Goal: Task Accomplishment & Management: Manage account settings

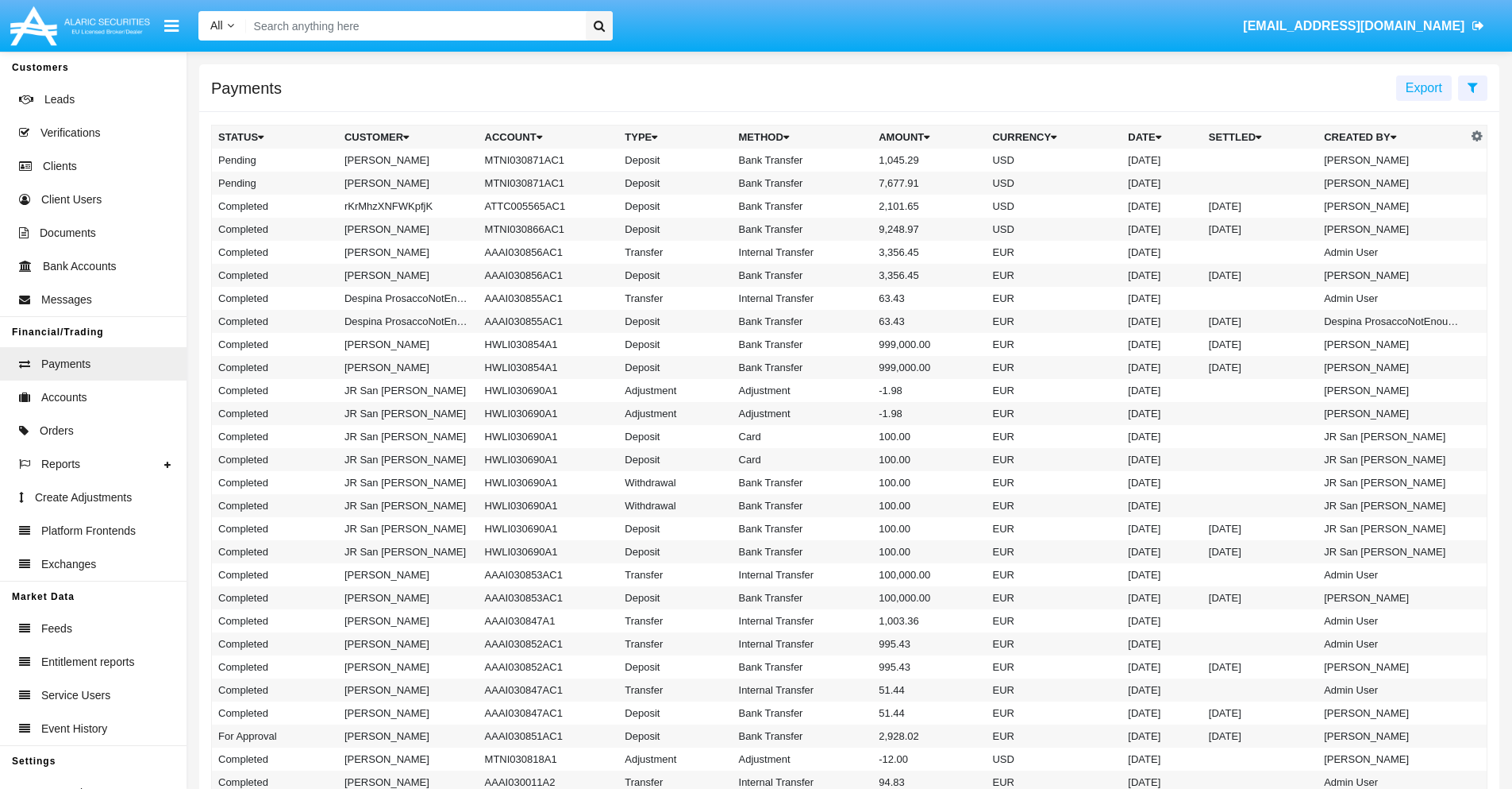
click at [1473, 86] on icon at bounding box center [1473, 88] width 10 height 13
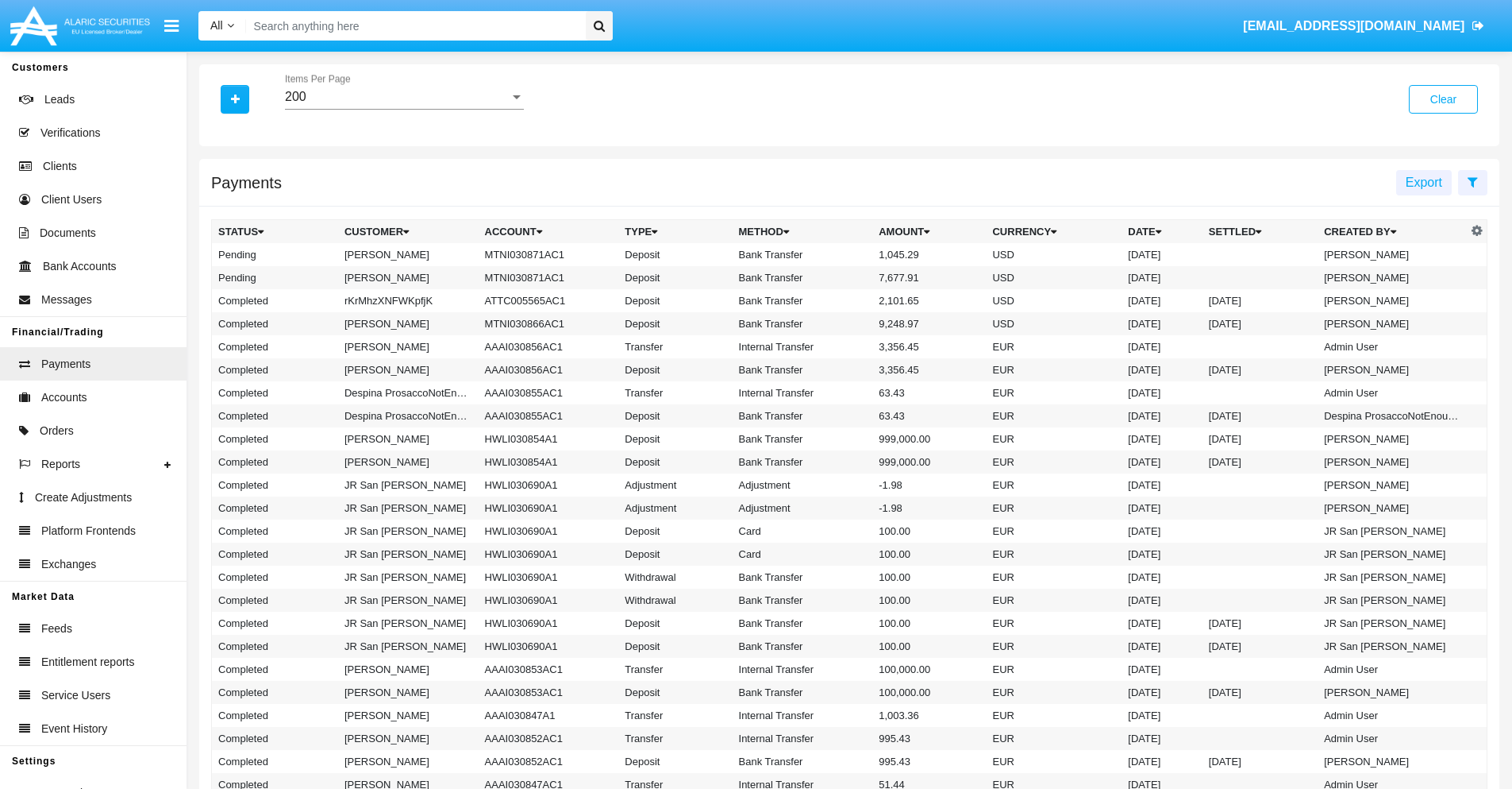
click at [404, 97] on div "200" at bounding box center [397, 97] width 225 height 15
click at [404, 109] on span "10" at bounding box center [404, 108] width 239 height 38
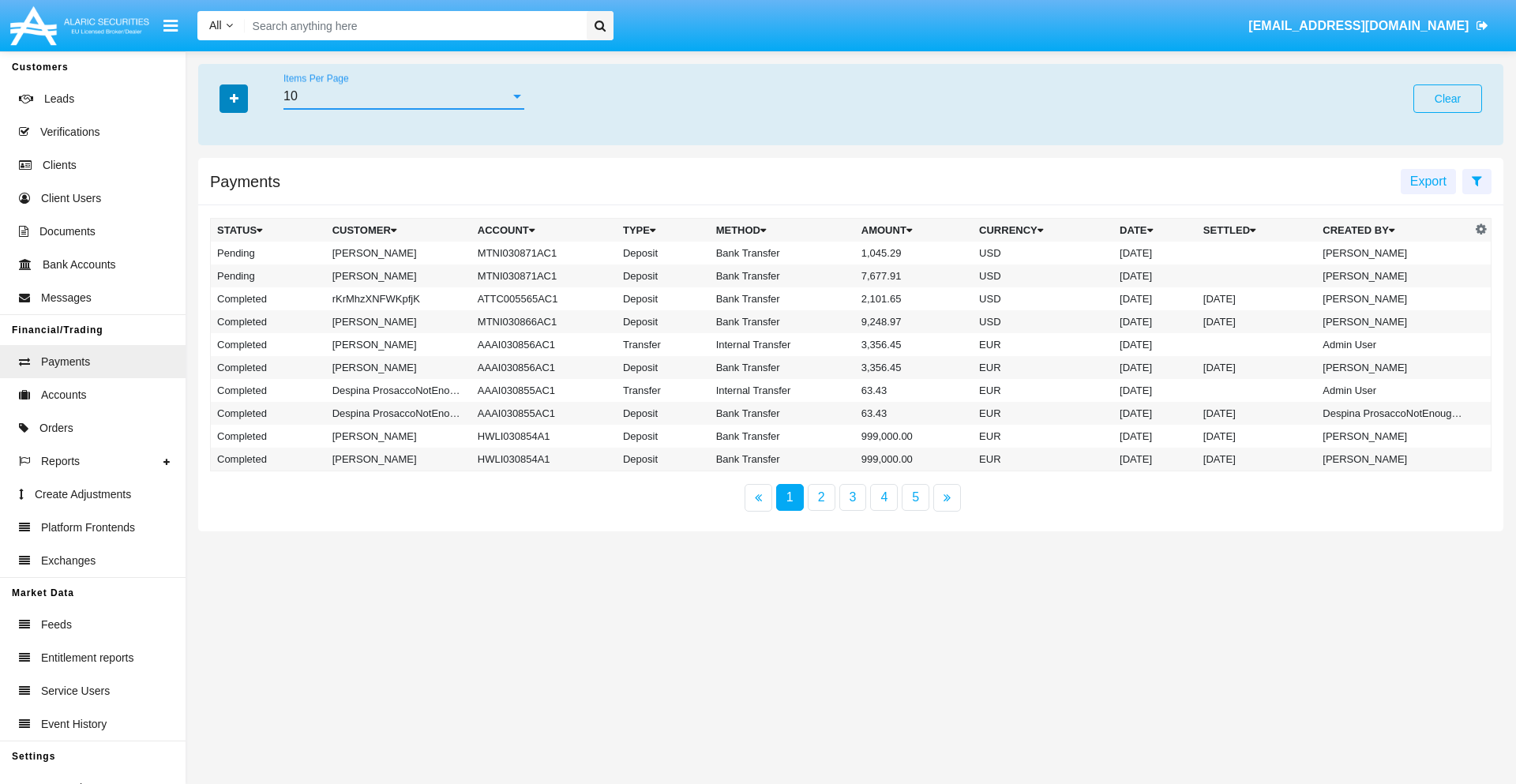
click at [234, 98] on icon "button" at bounding box center [234, 99] width 9 height 11
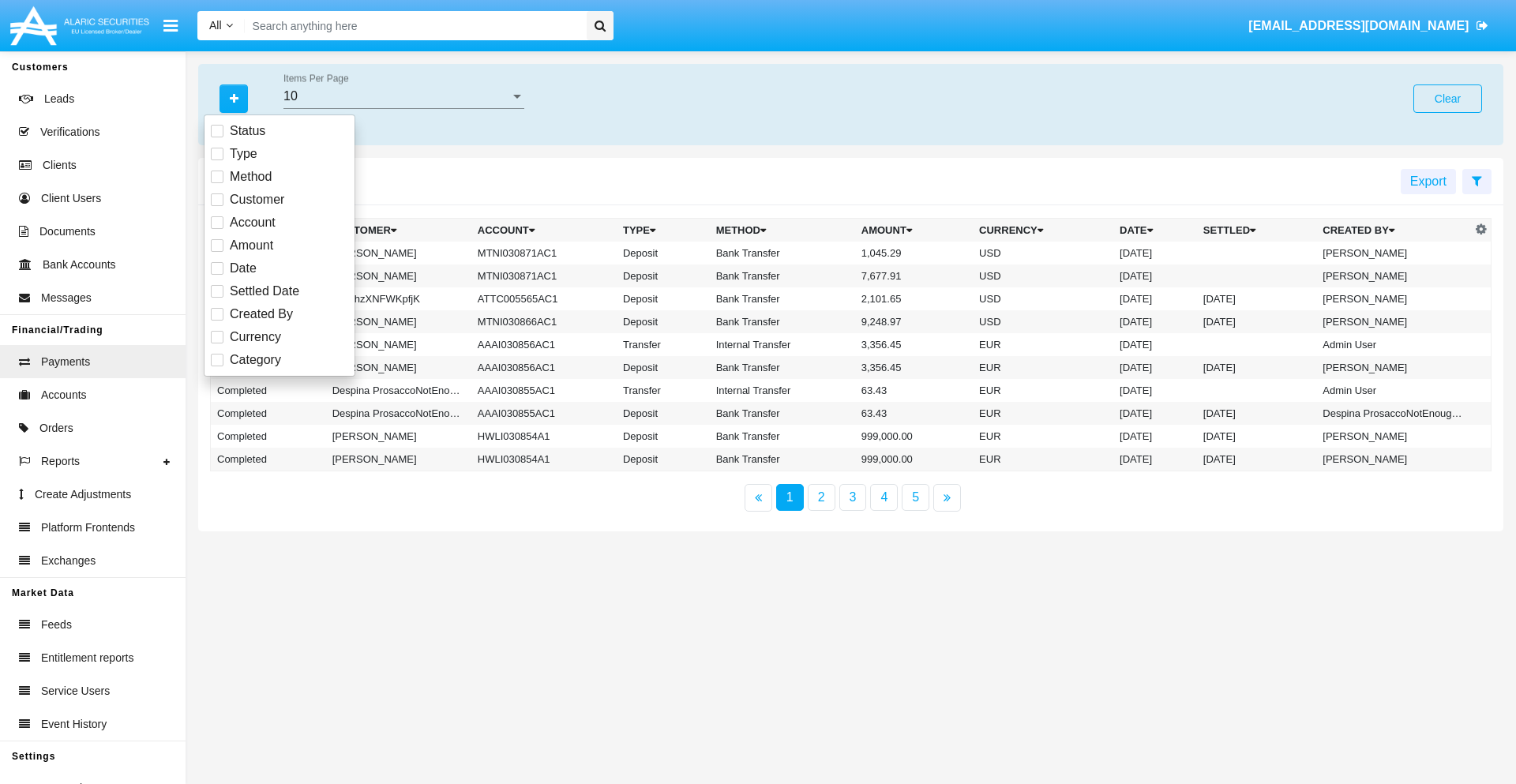
click at [247, 131] on span "Status" at bounding box center [248, 131] width 35 height 19
click at [217, 137] on input "Status" at bounding box center [216, 137] width 1 height 1
checkbox input "true"
click at [234, 98] on icon "button" at bounding box center [234, 99] width 9 height 11
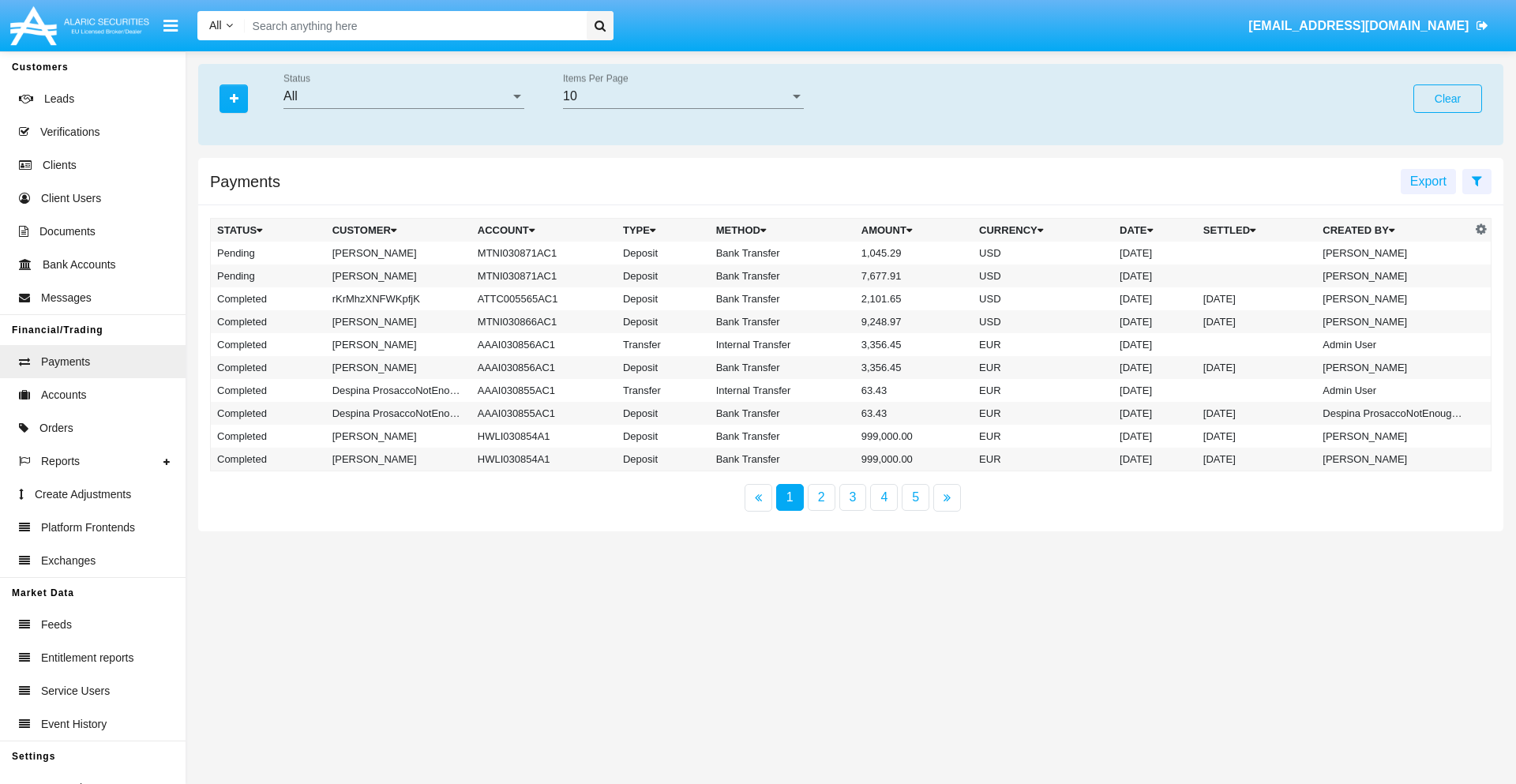
click at [404, 96] on div "All" at bounding box center [397, 96] width 227 height 14
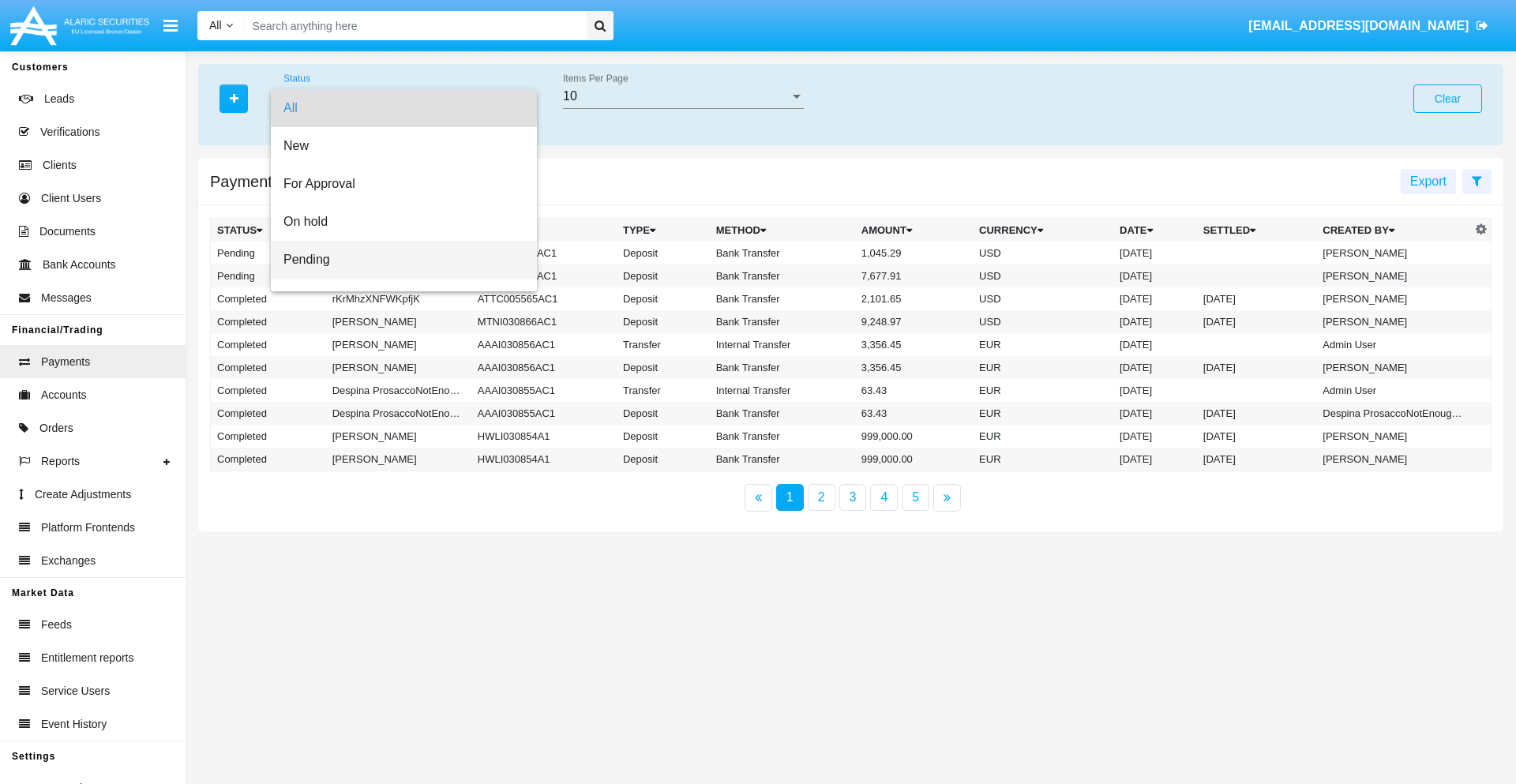
click at [397, 259] on span "Pending" at bounding box center [404, 259] width 241 height 38
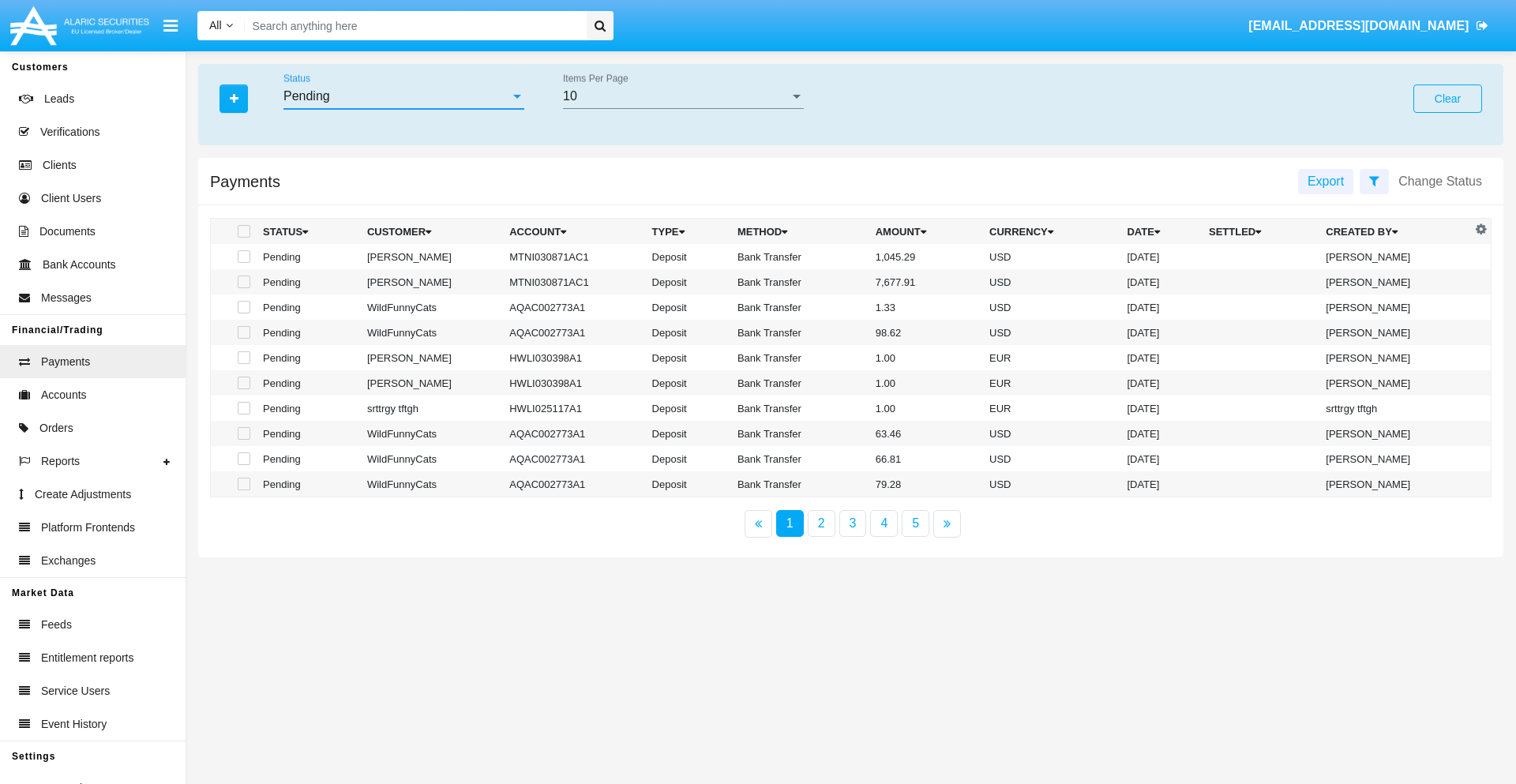
click at [243, 256] on span at bounding box center [244, 256] width 13 height 13
click at [244, 263] on input "checkbox" at bounding box center [244, 263] width 1 height 1
checkbox input "true"
click at [243, 282] on span at bounding box center [244, 282] width 13 height 13
click at [244, 288] on input "checkbox" at bounding box center [244, 288] width 1 height 1
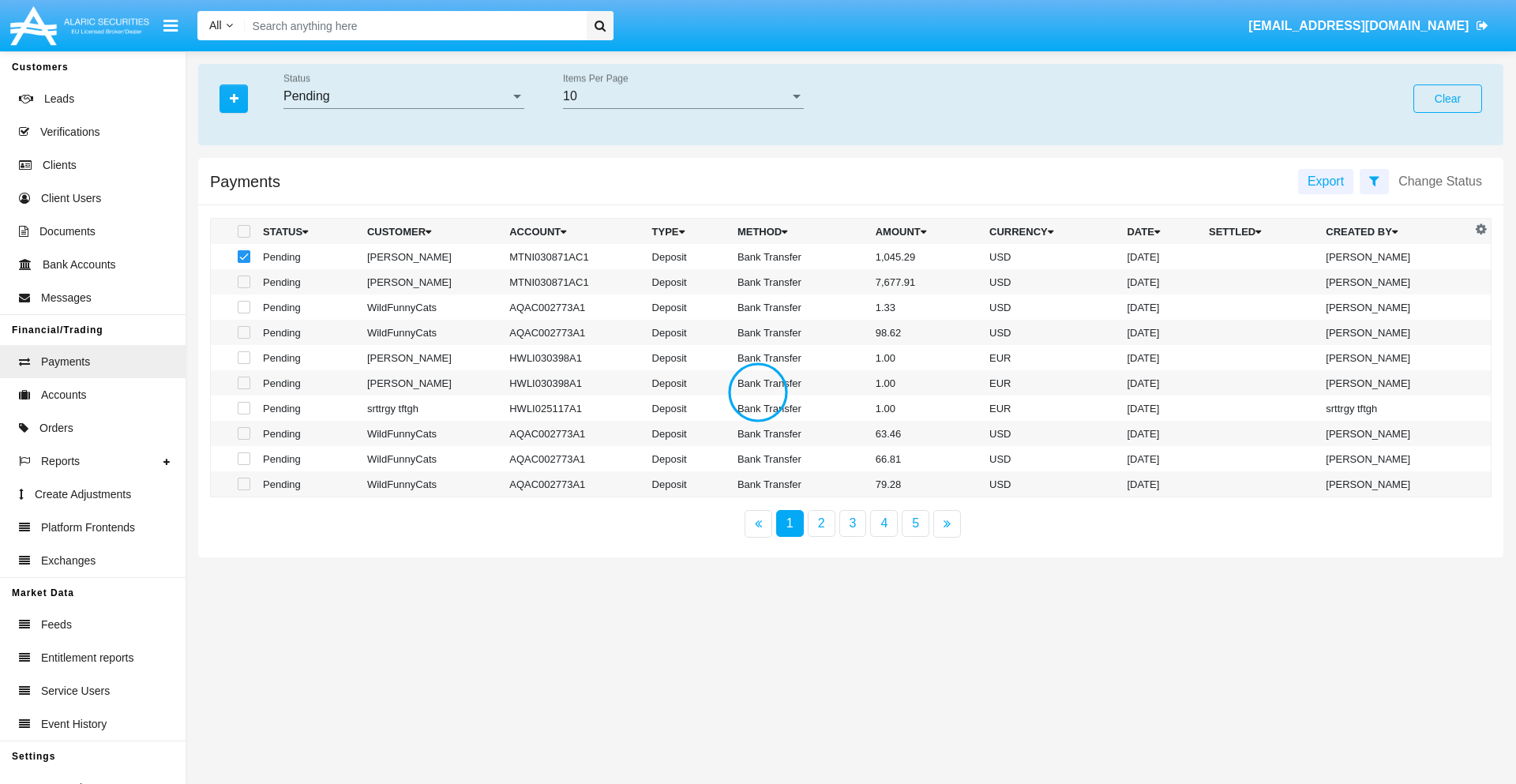
checkbox input "true"
click at [1440, 181] on button "Change Status" at bounding box center [1440, 182] width 103 height 26
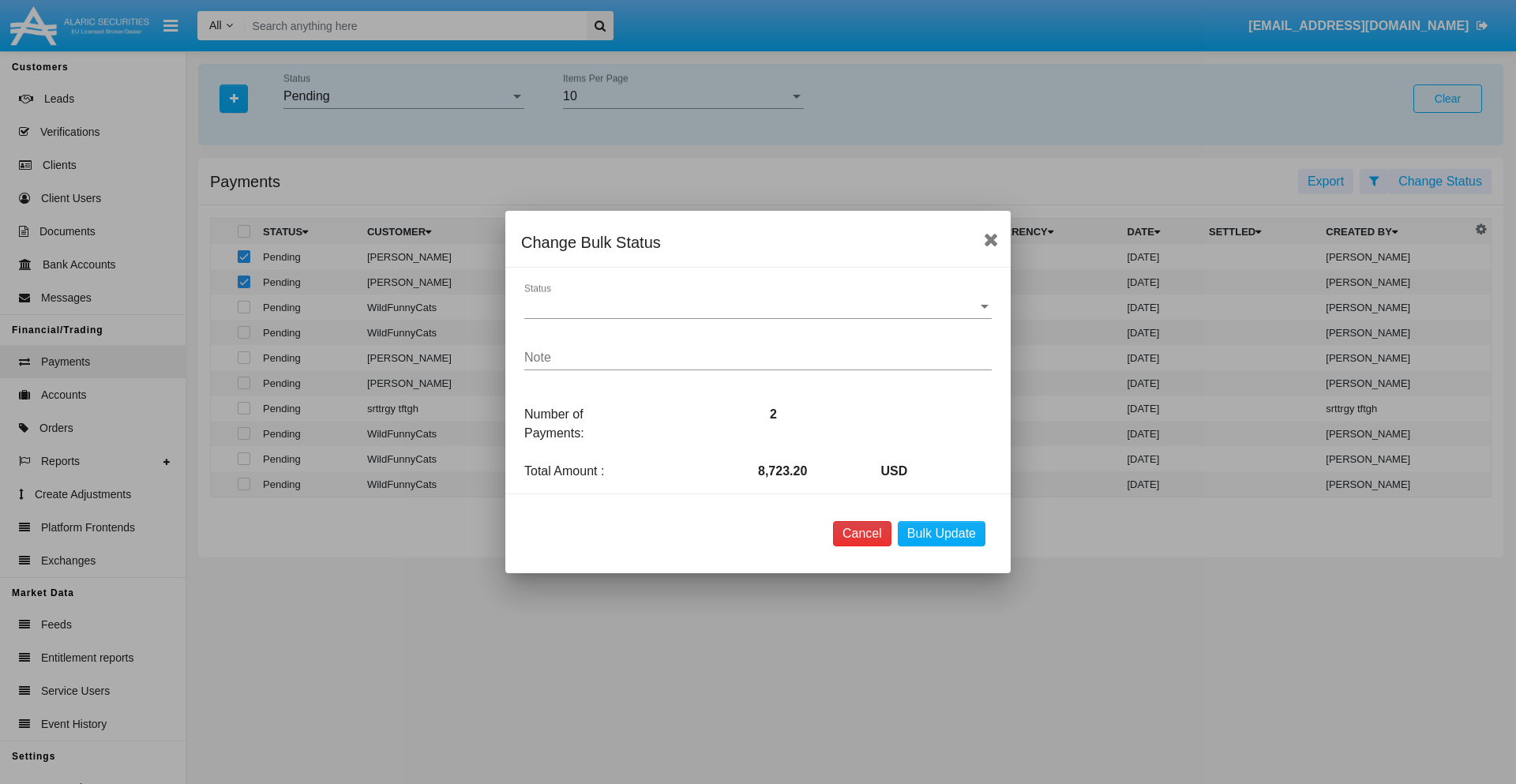
click at [861, 533] on button "Cancel" at bounding box center [862, 533] width 58 height 26
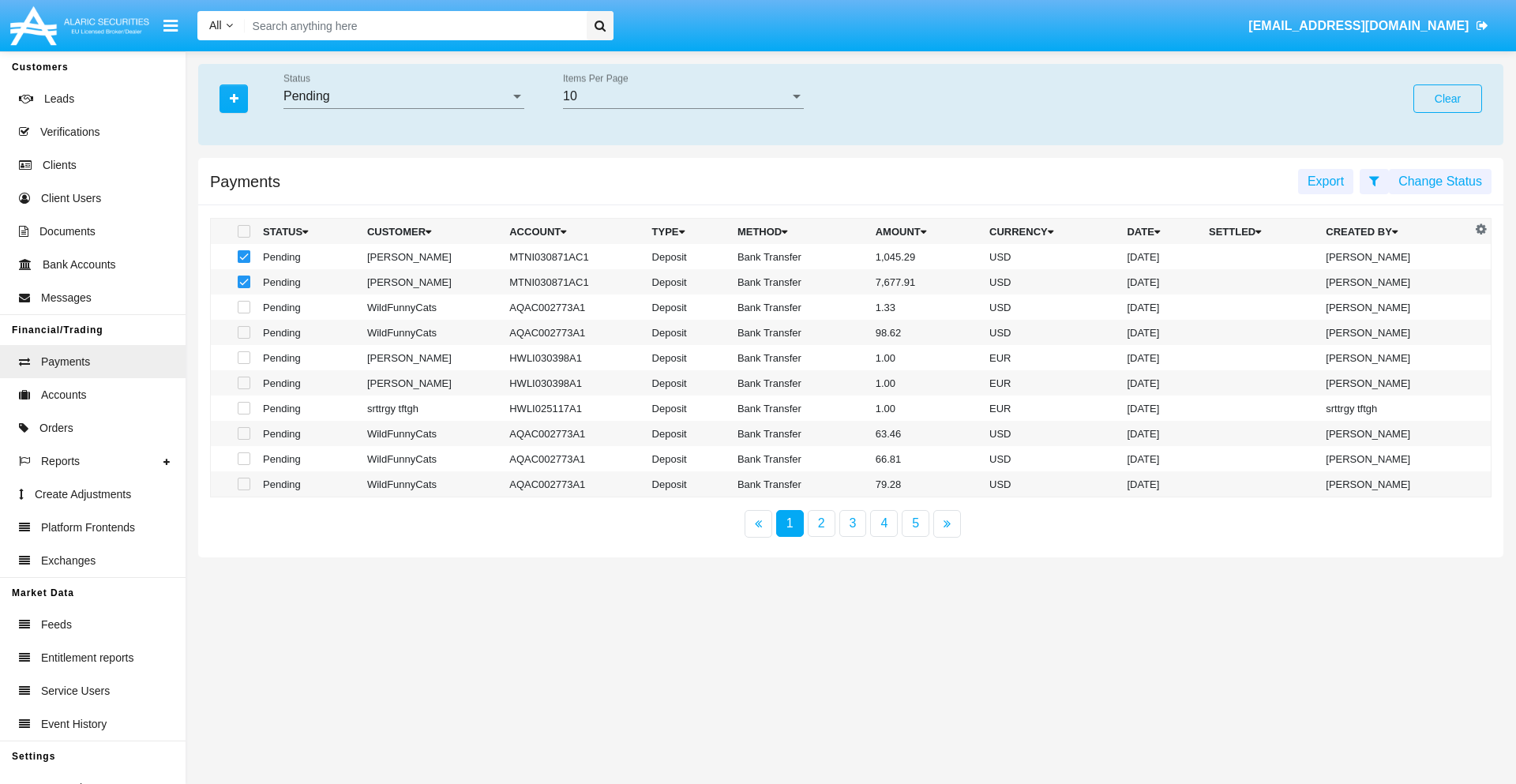
click at [1440, 181] on button "Change Status" at bounding box center [1440, 182] width 103 height 26
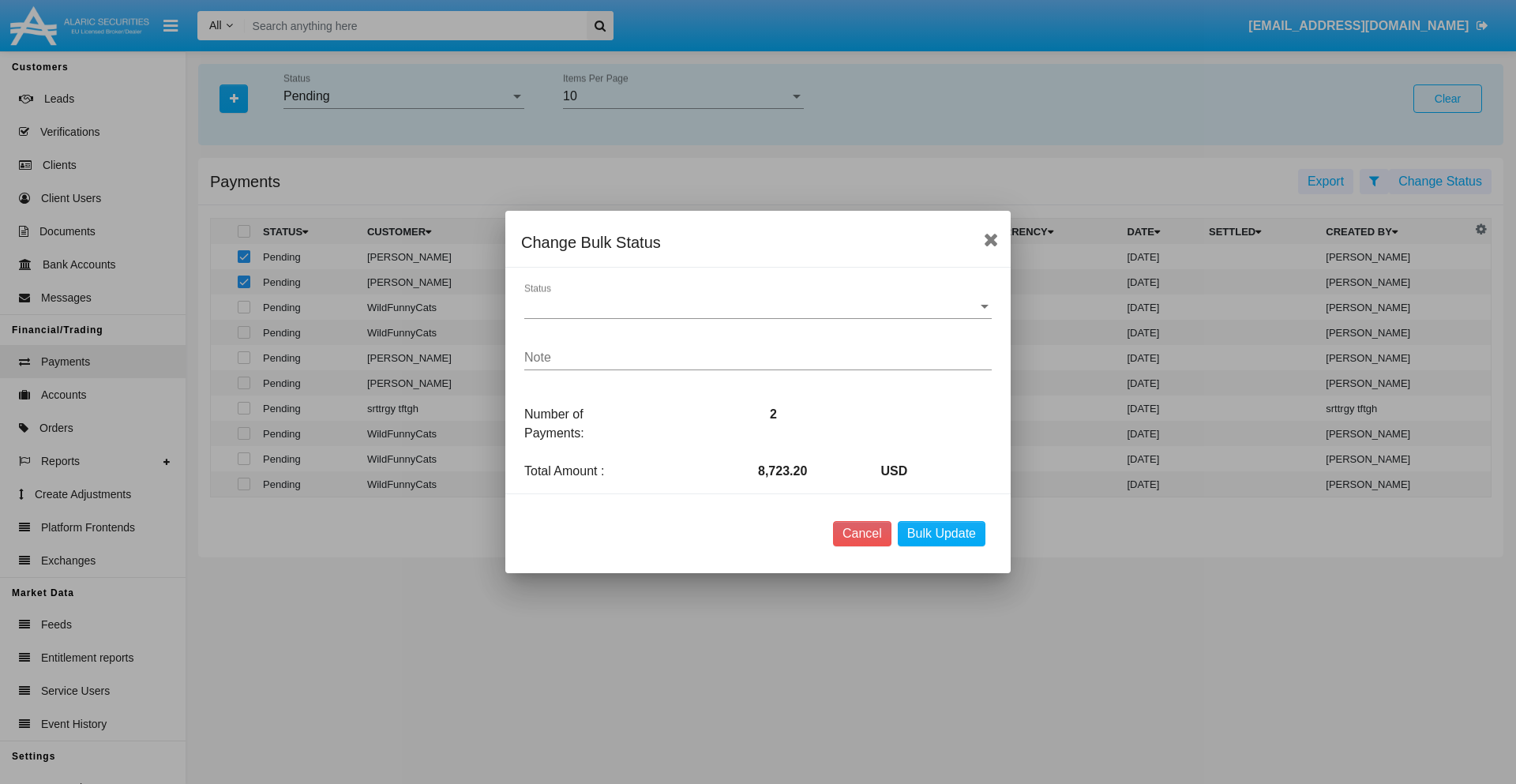
click at [758, 306] on span "Status" at bounding box center [751, 306] width 454 height 14
click at [758, 318] on span "Processed" at bounding box center [757, 317] width 467 height 38
type textarea "Some test note"
click at [941, 533] on button "Bulk Update" at bounding box center [941, 533] width 87 height 26
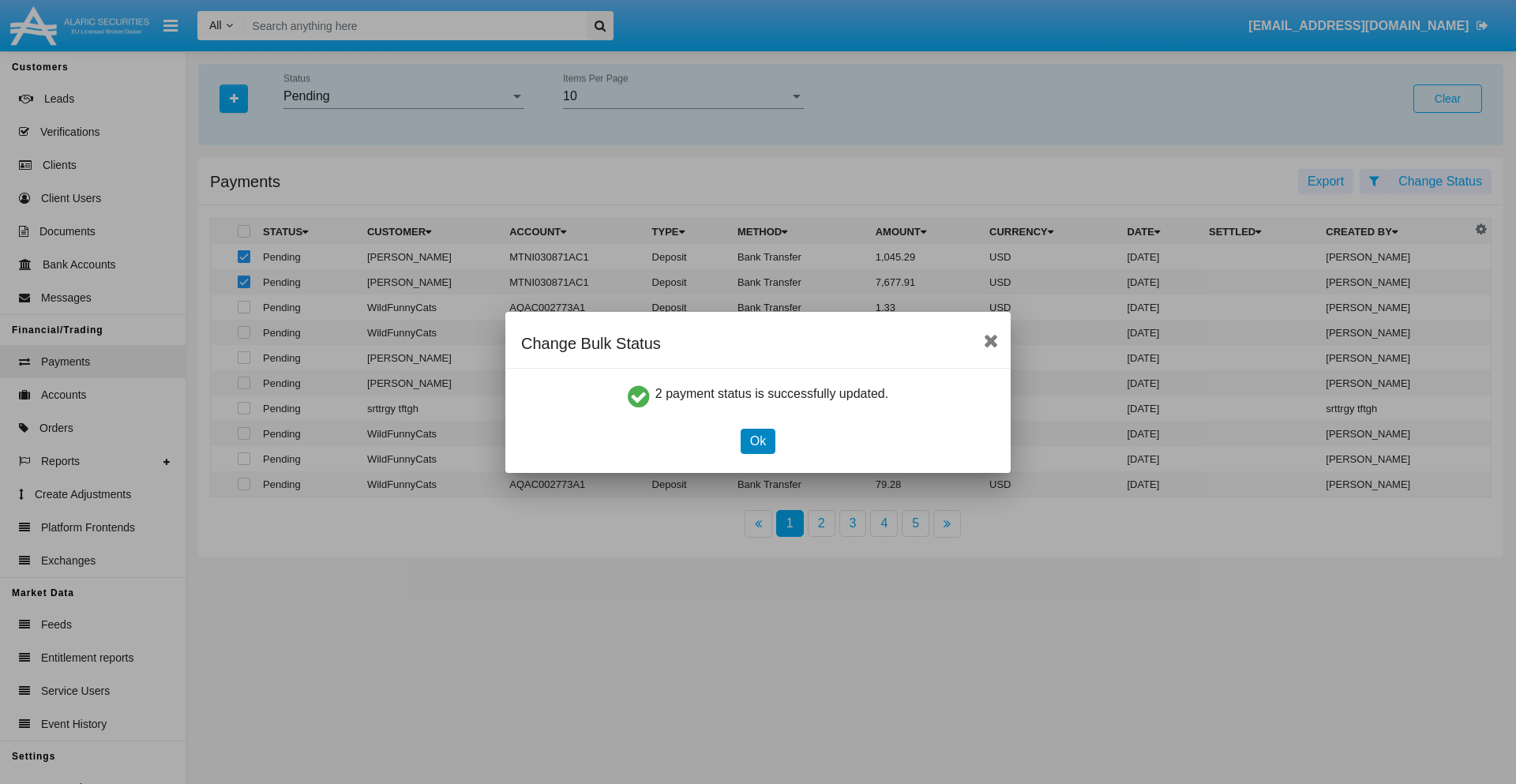
click at [757, 440] on button "Ok" at bounding box center [757, 441] width 34 height 26
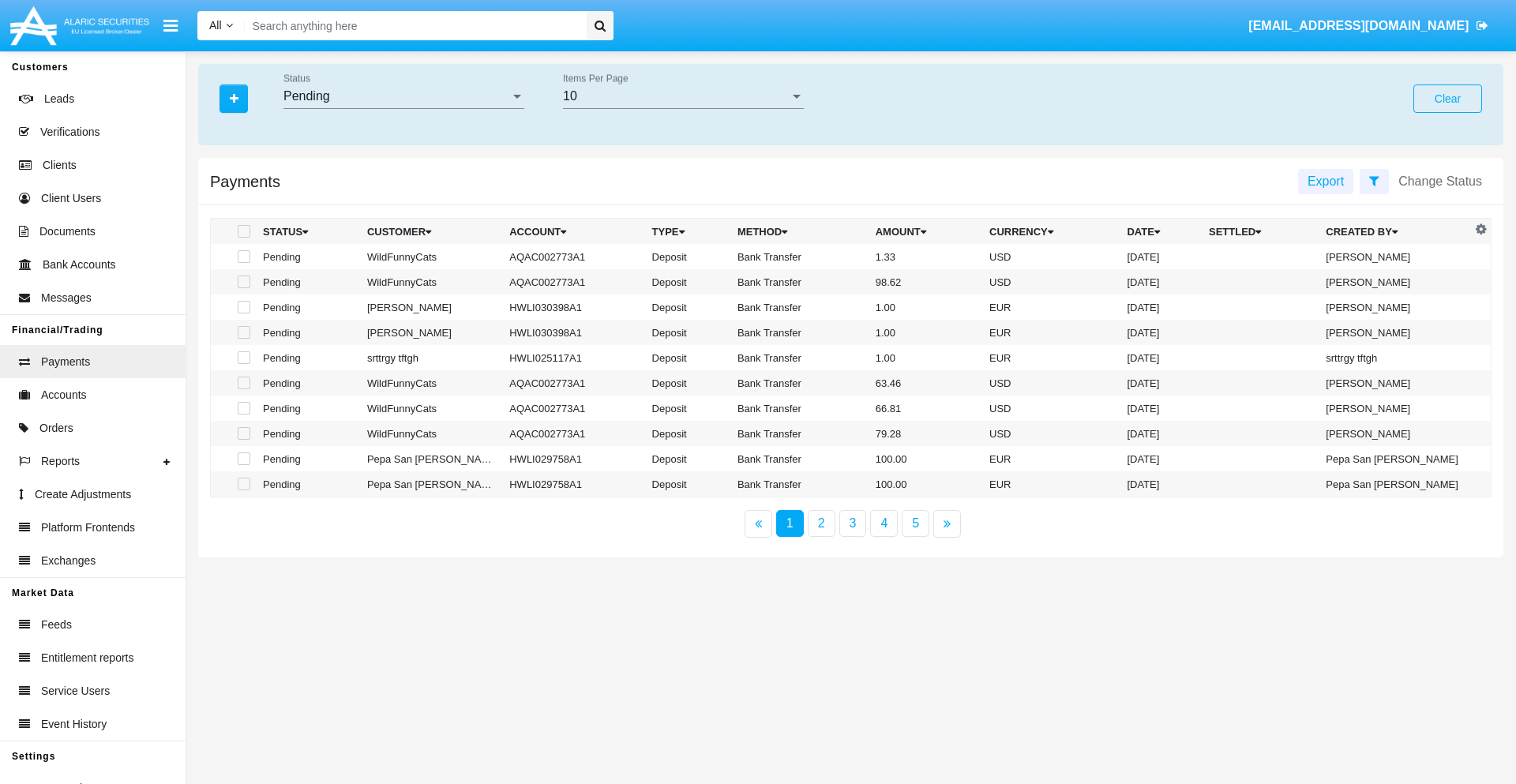
click at [404, 96] on div "Pending" at bounding box center [397, 96] width 227 height 14
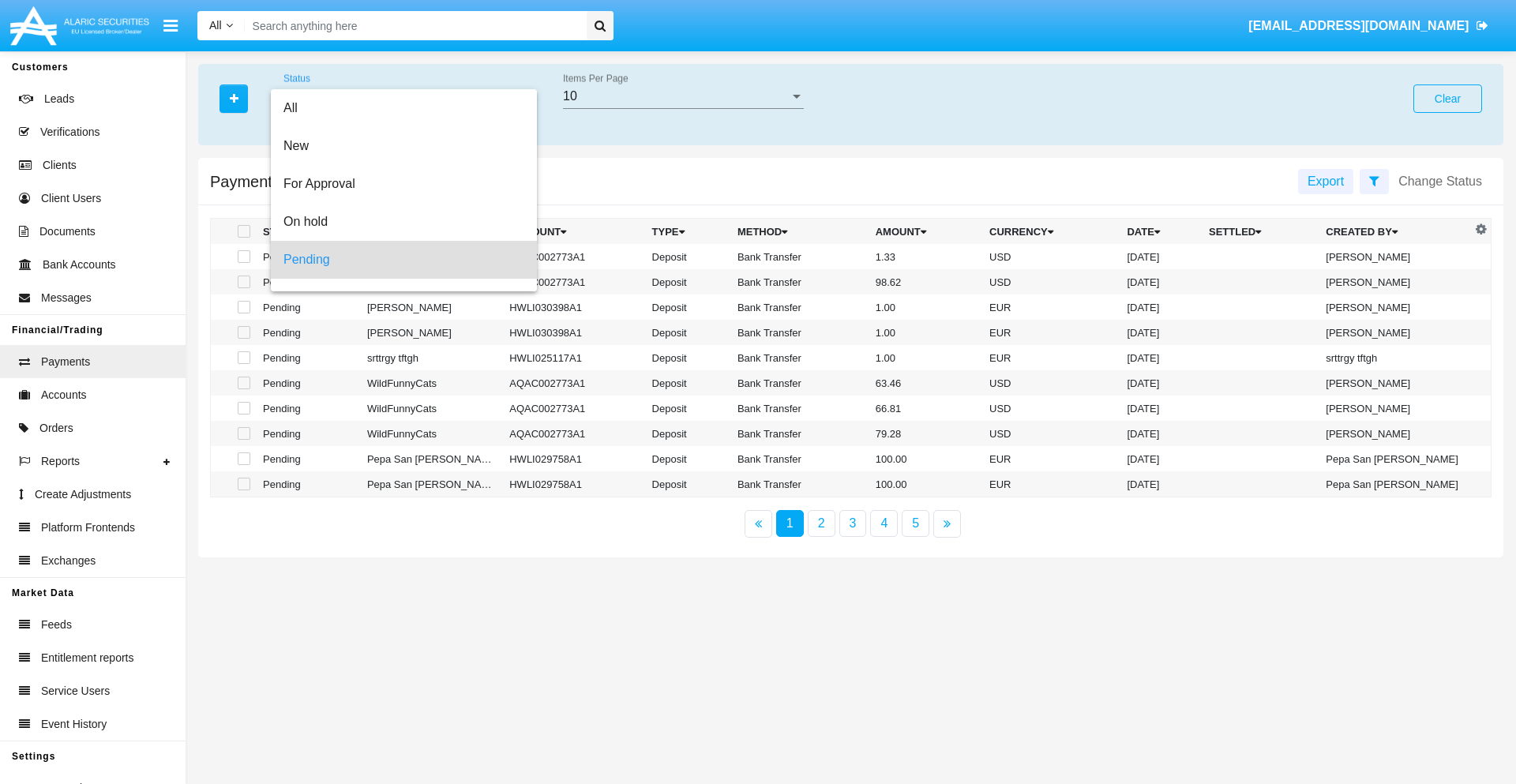
scroll to position [70, 0]
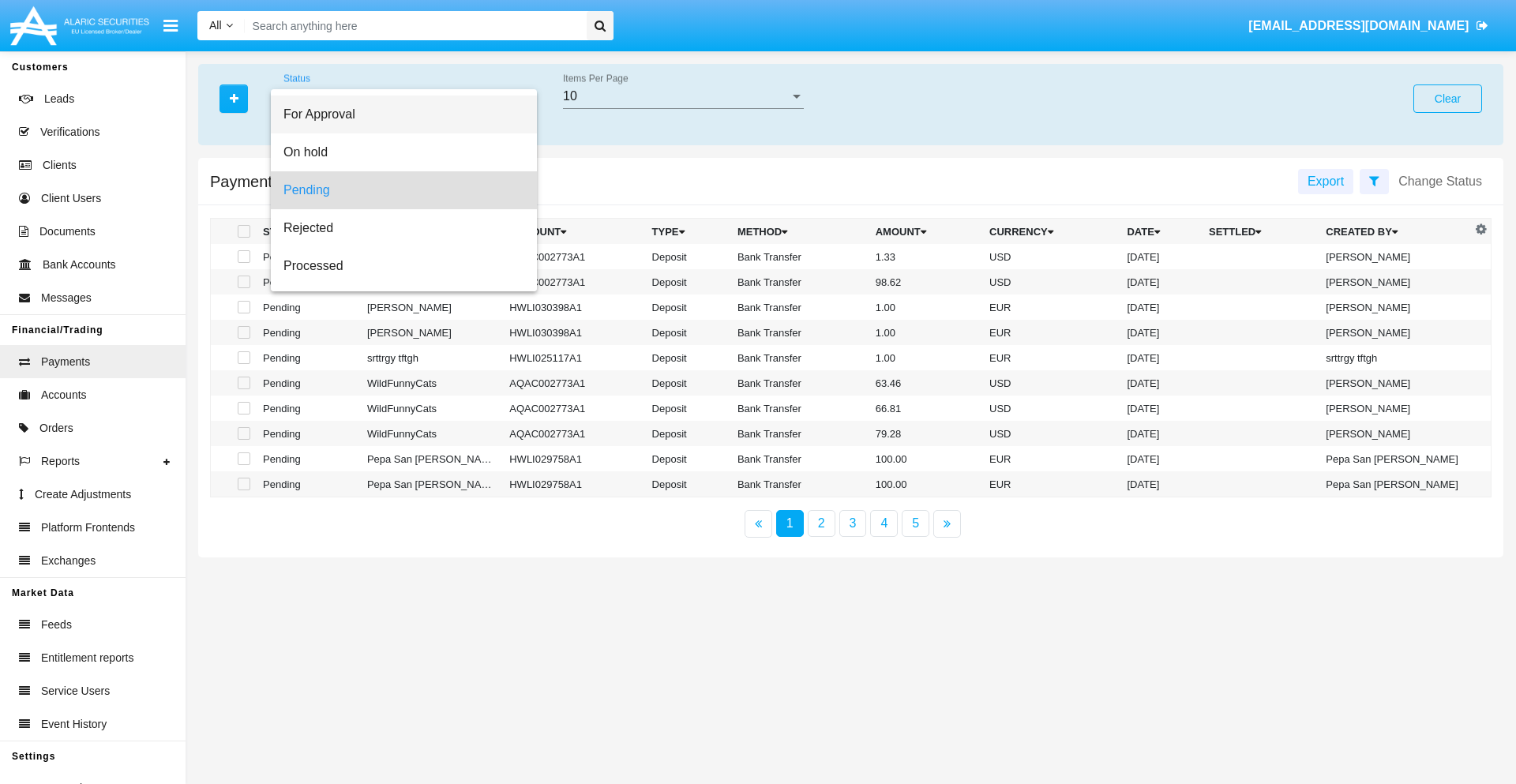
click at [397, 115] on span "For Approval" at bounding box center [404, 114] width 241 height 38
